Goal: Task Accomplishment & Management: Manage account settings

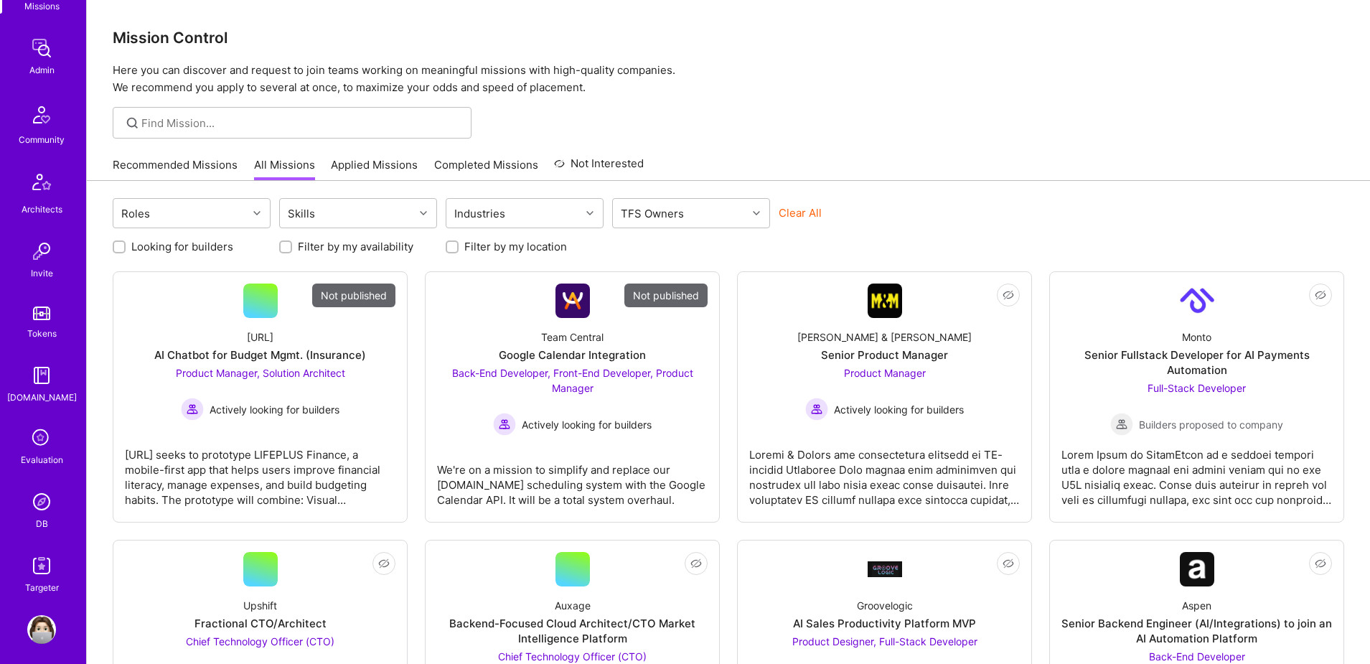
scroll to position [253, 0]
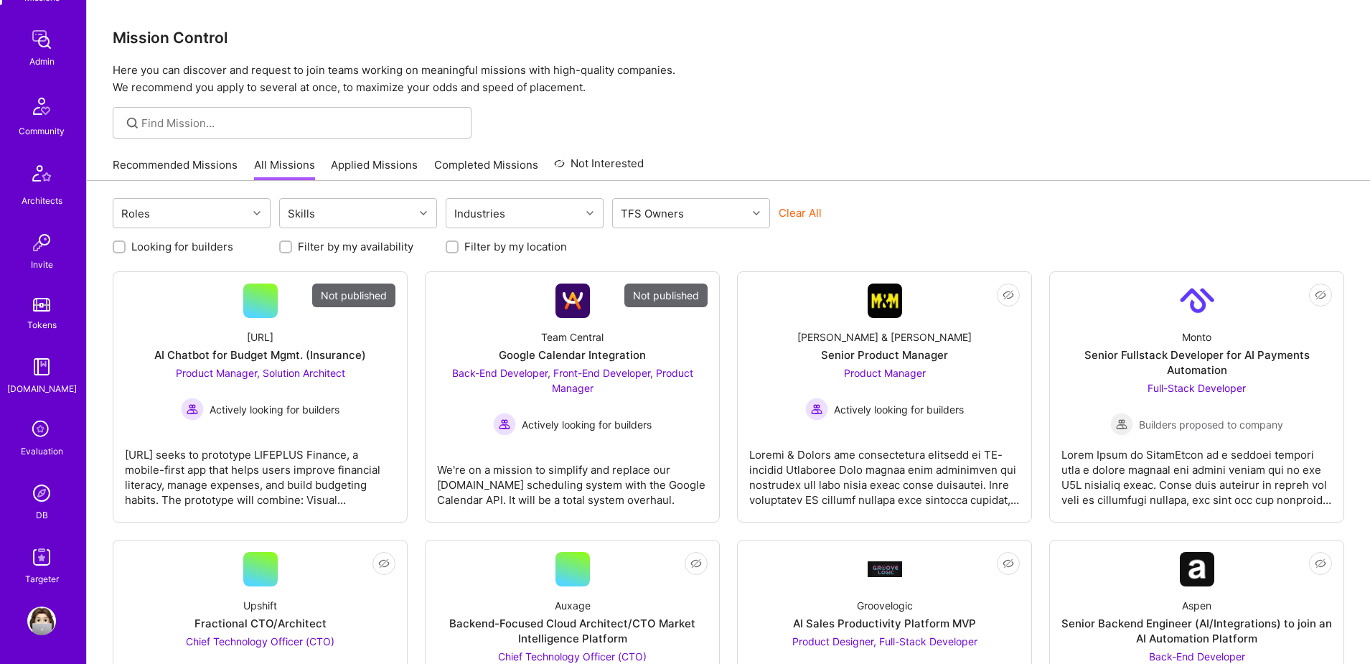
click at [39, 497] on img at bounding box center [41, 493] width 29 height 29
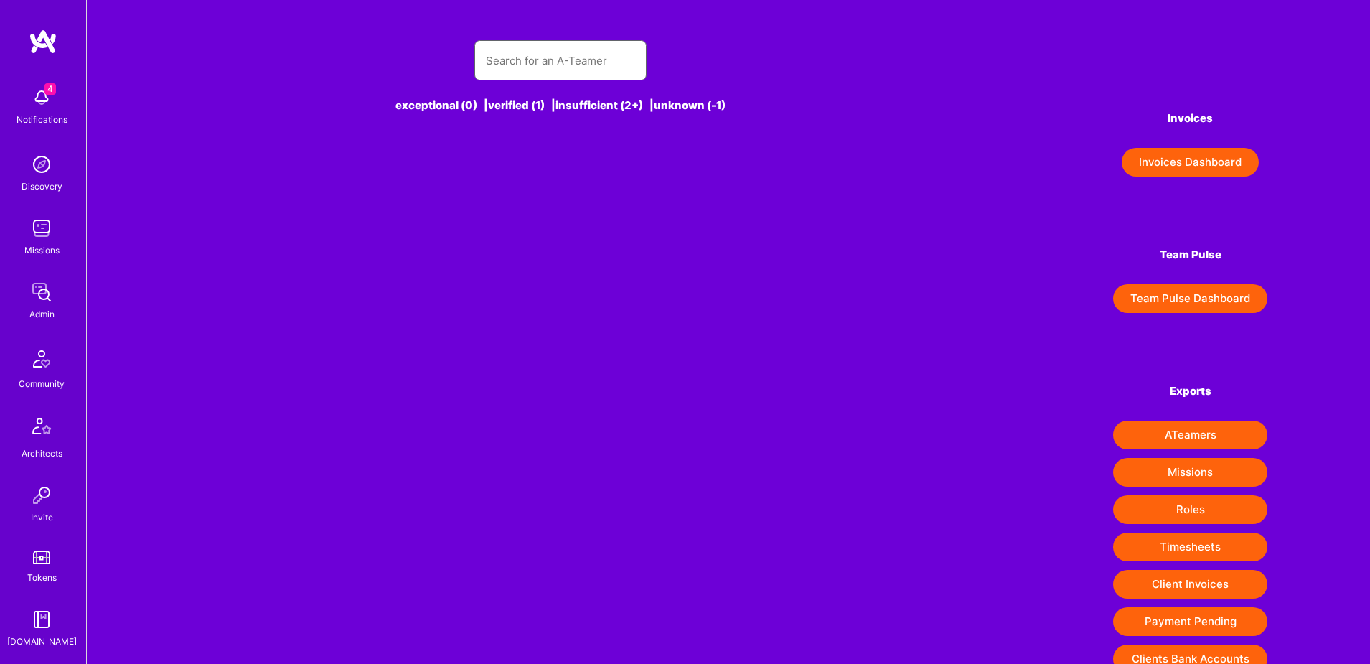
click at [571, 63] on input "text" at bounding box center [560, 60] width 149 height 37
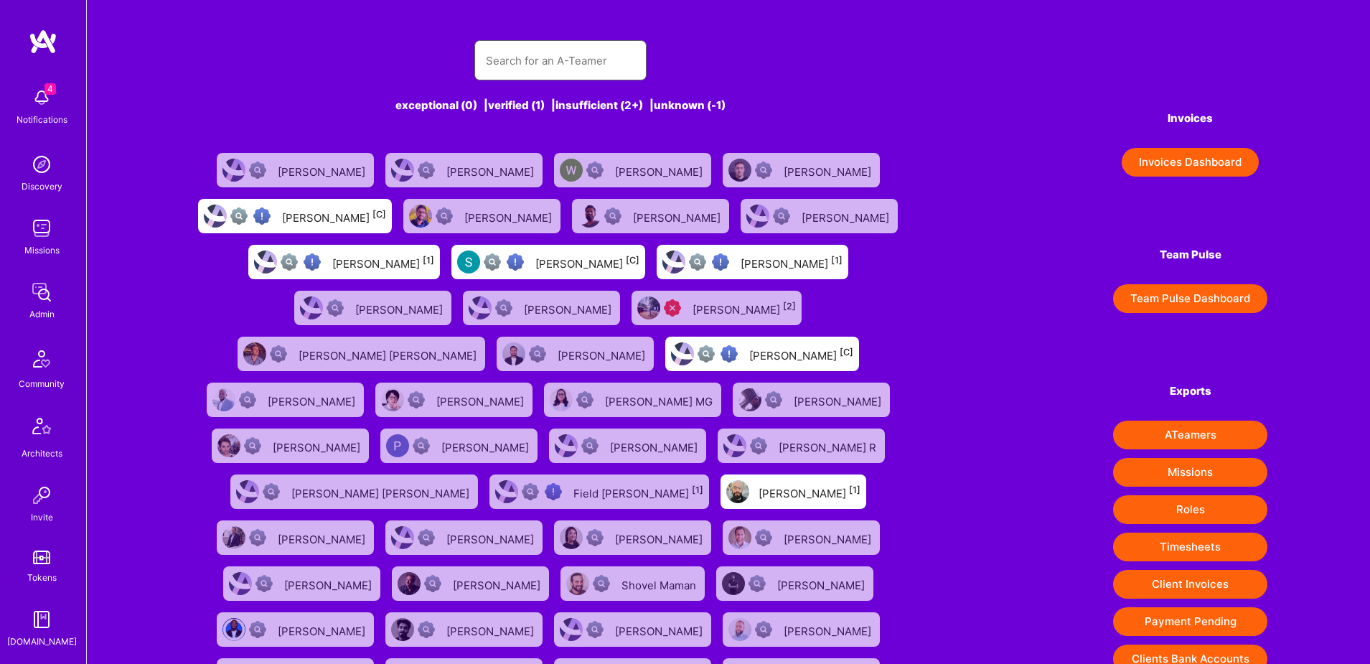
paste input "[PERSON_NAME] [PERSON_NAME]"
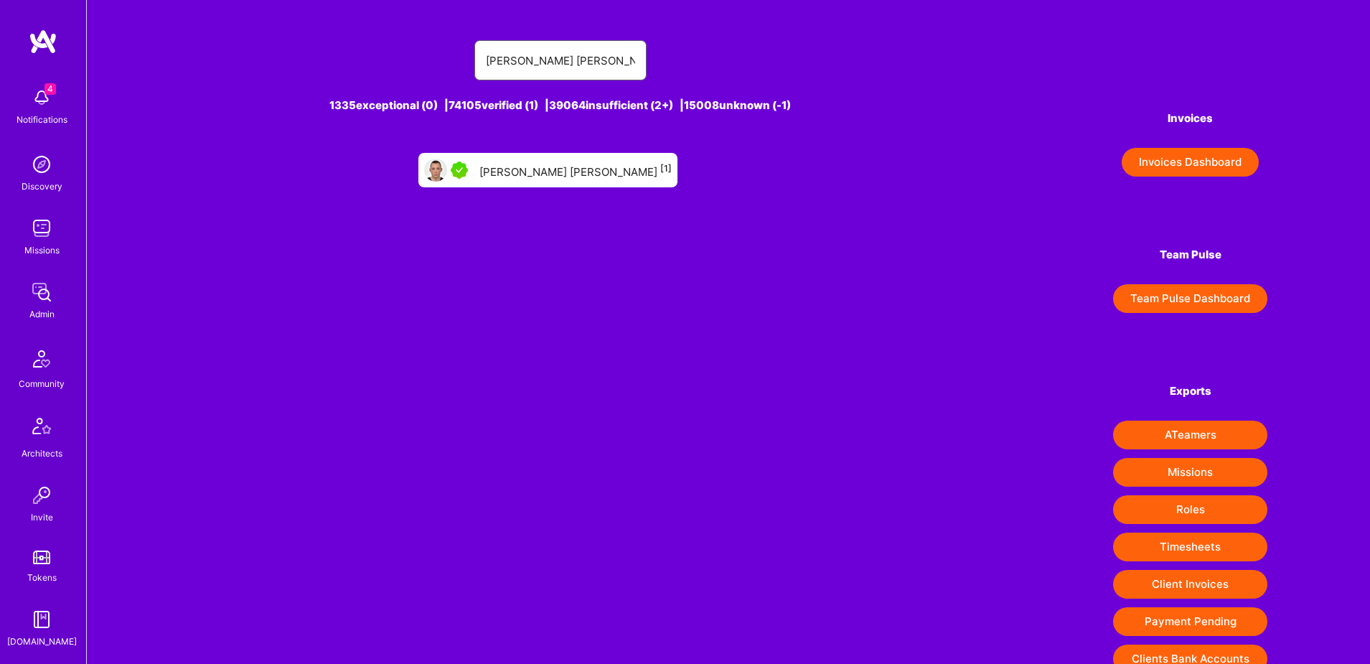
type input "[PERSON_NAME] [PERSON_NAME]"
click at [570, 164] on div "[PERSON_NAME] [PERSON_NAME] [1]" at bounding box center [575, 170] width 192 height 19
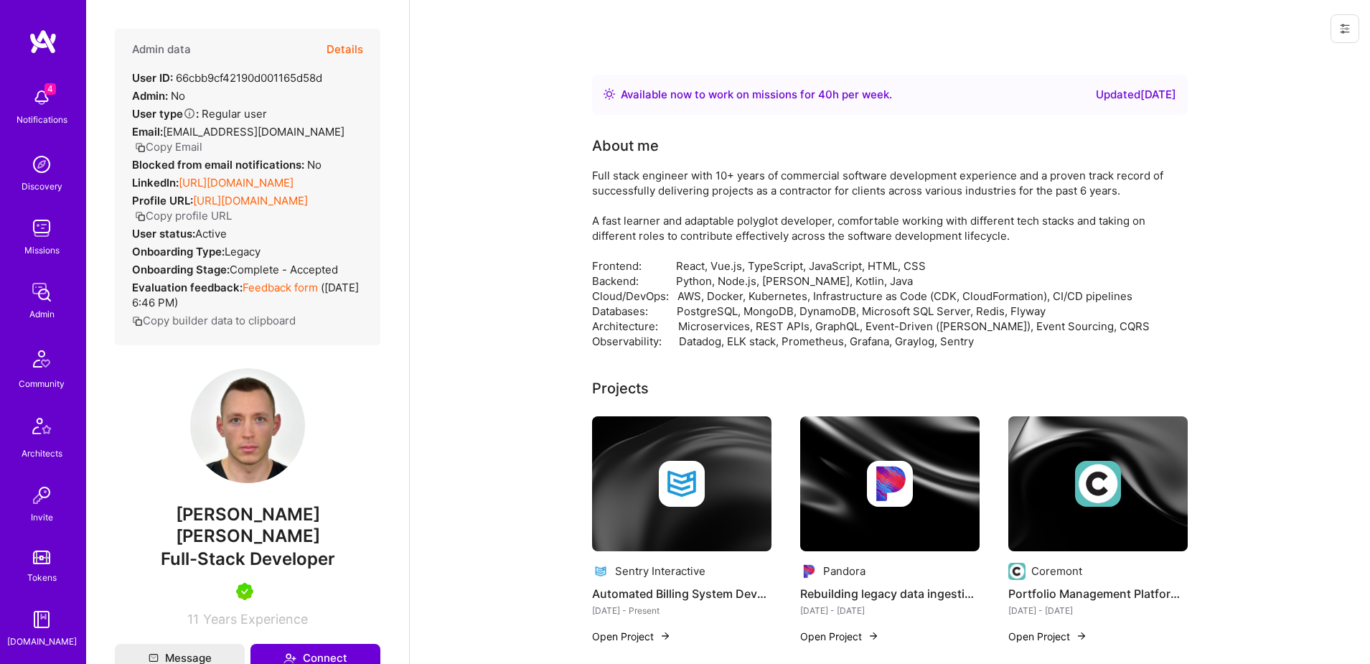
click at [349, 45] on button "Details" at bounding box center [344, 50] width 37 height 42
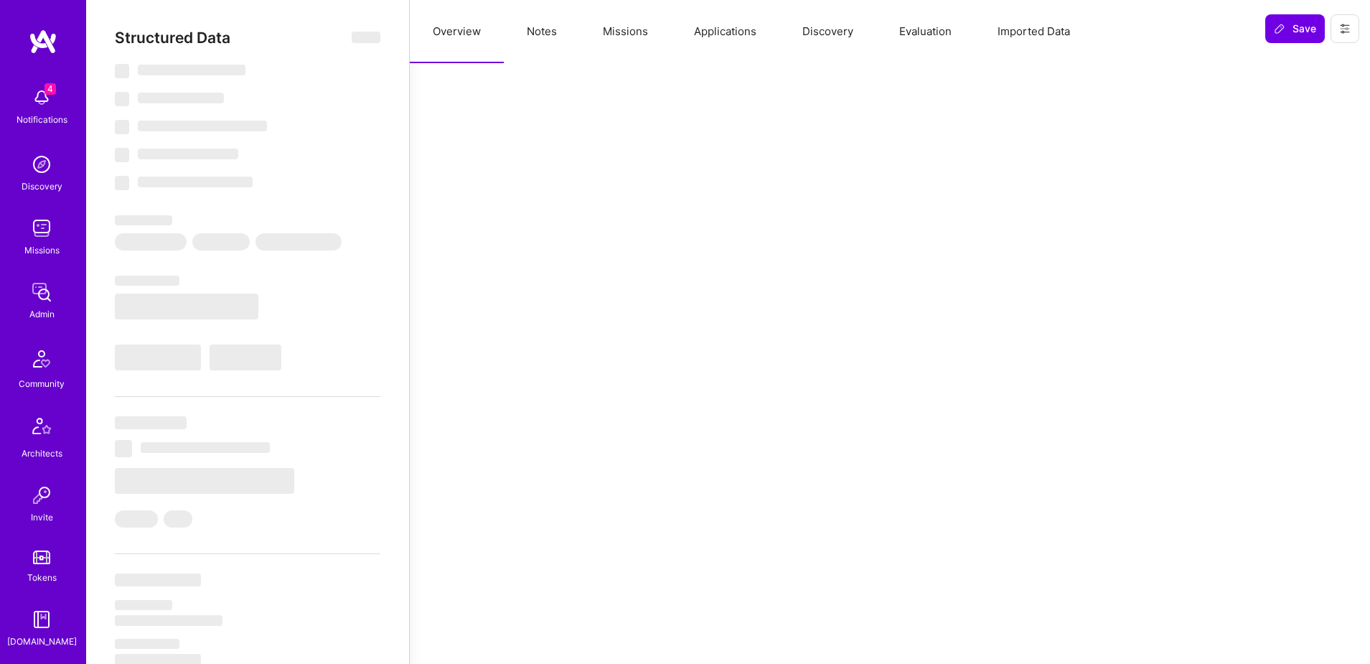
select select "Right Now"
select select "5"
select select "4"
select select "7"
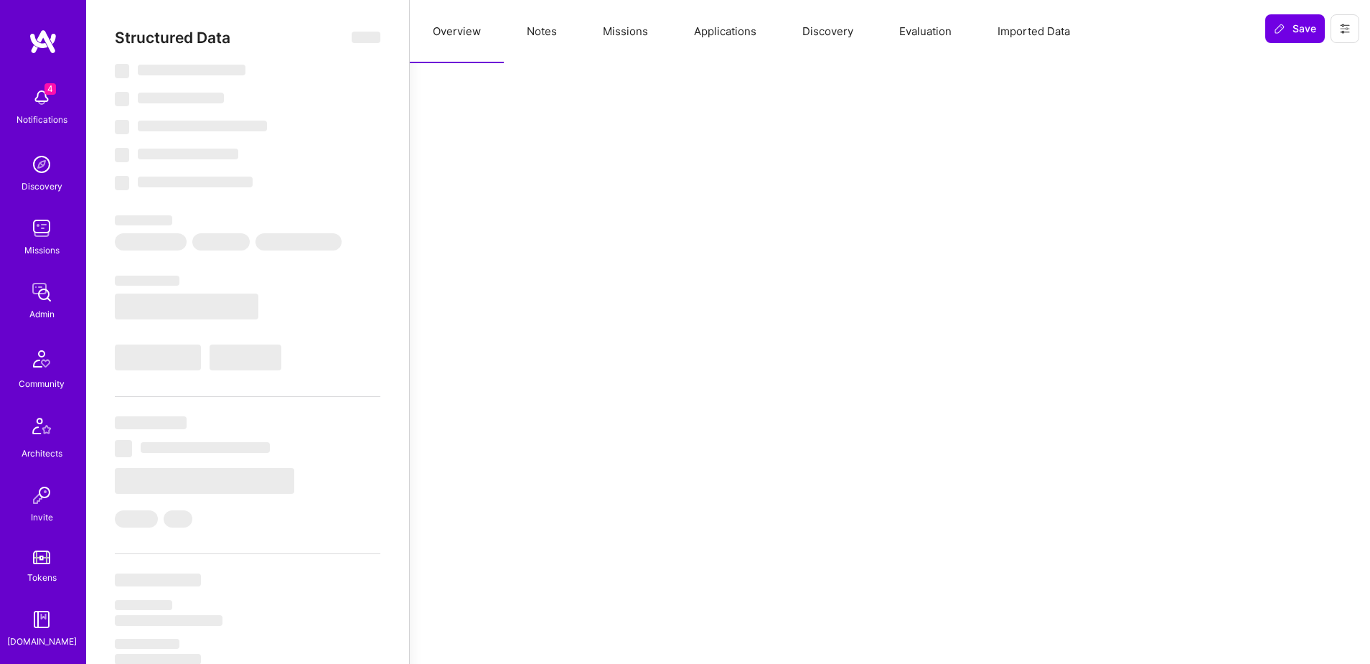
select select "GB"
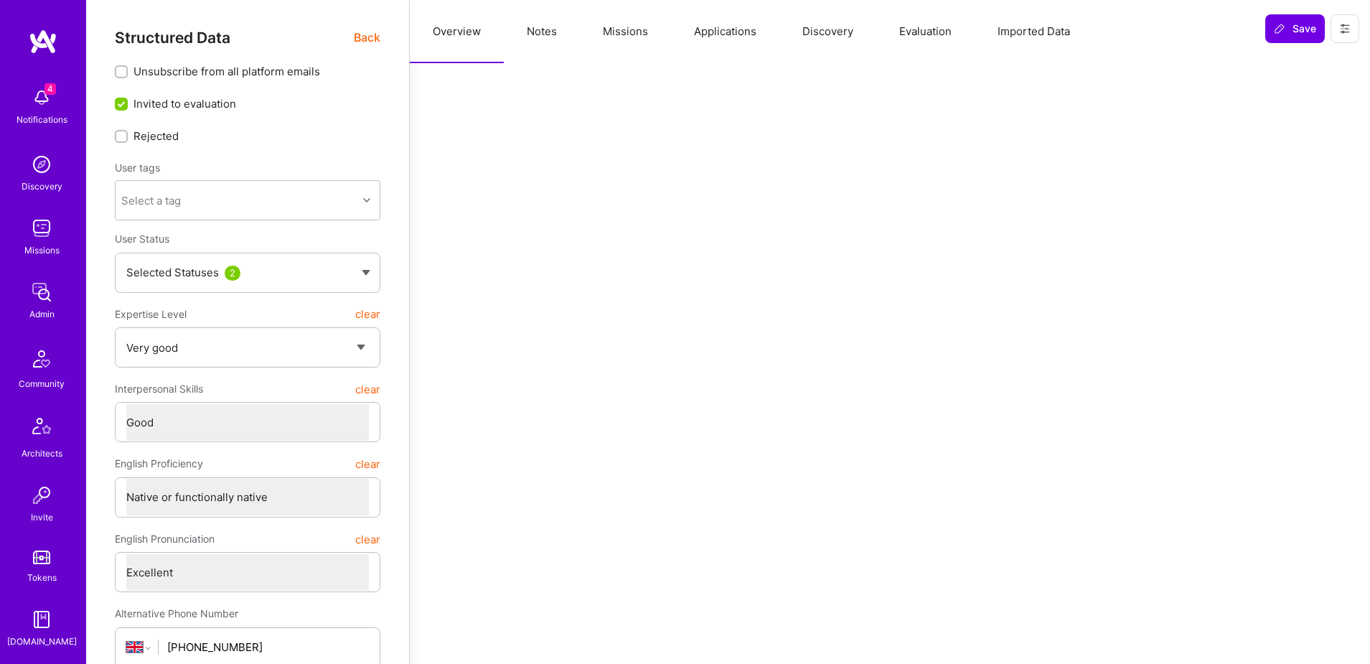
click at [711, 36] on button "Applications" at bounding box center [725, 31] width 108 height 63
